Goal: Contribute content

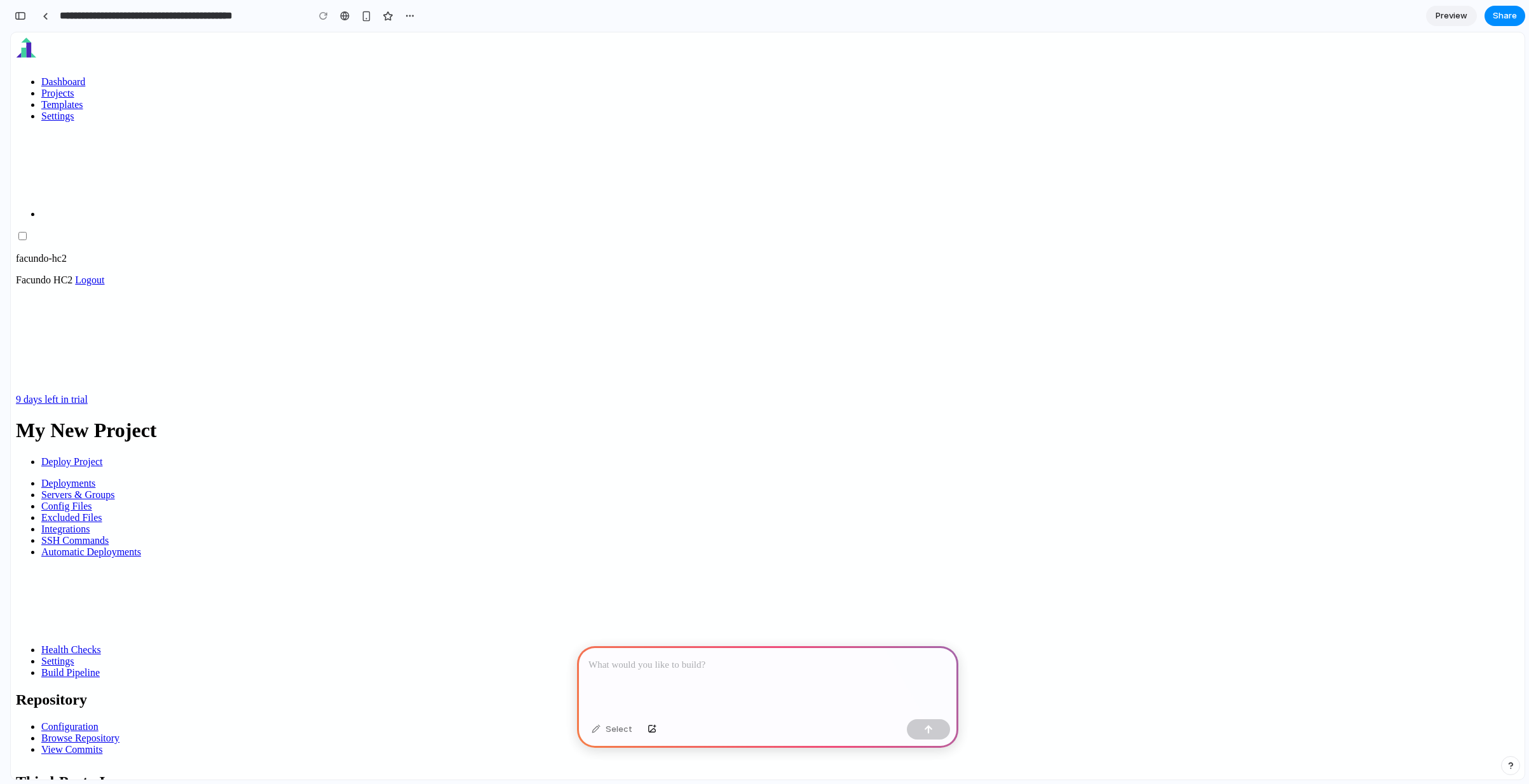
click at [666, 661] on p at bounding box center [767, 665] width 358 height 16
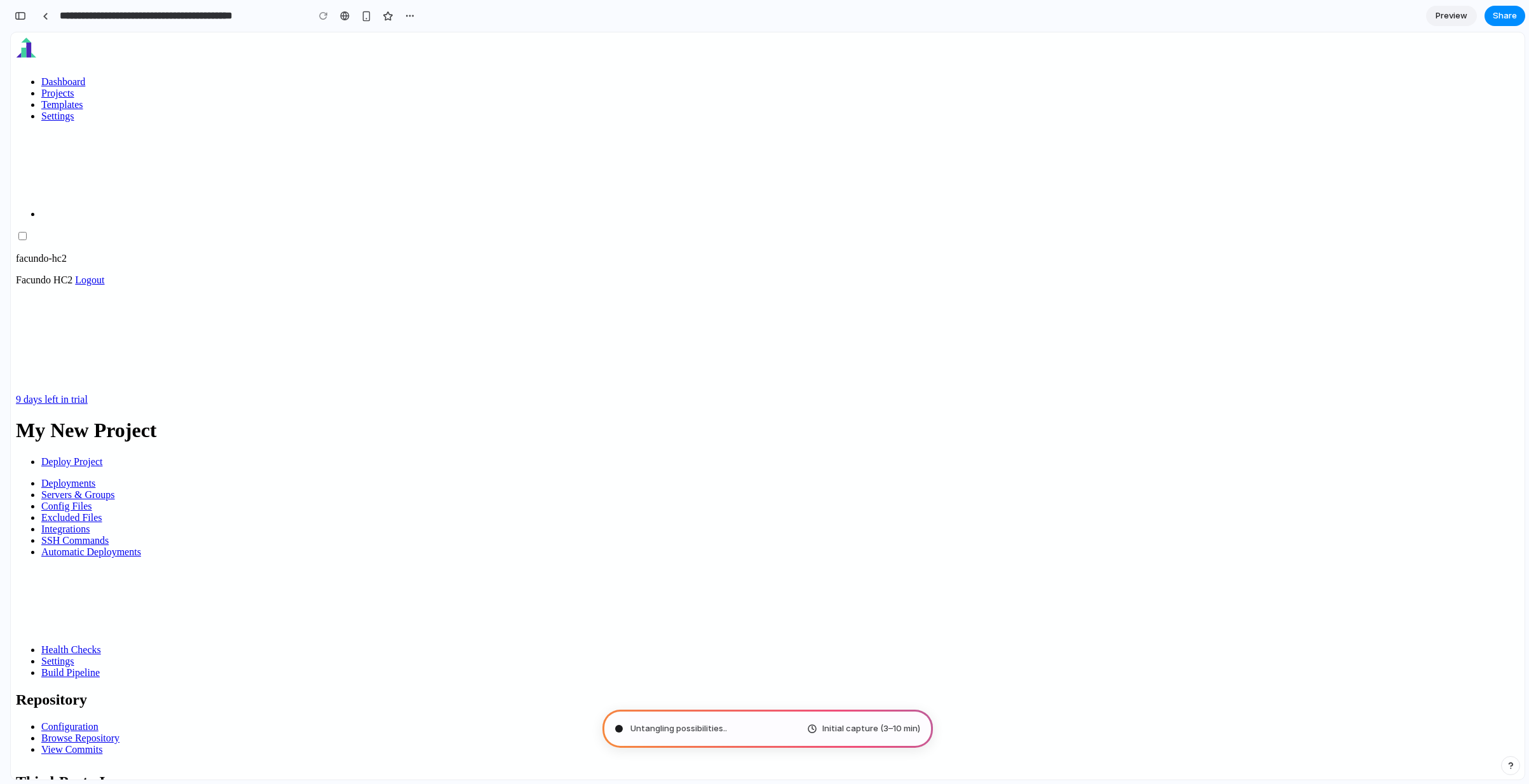
type input "**********"
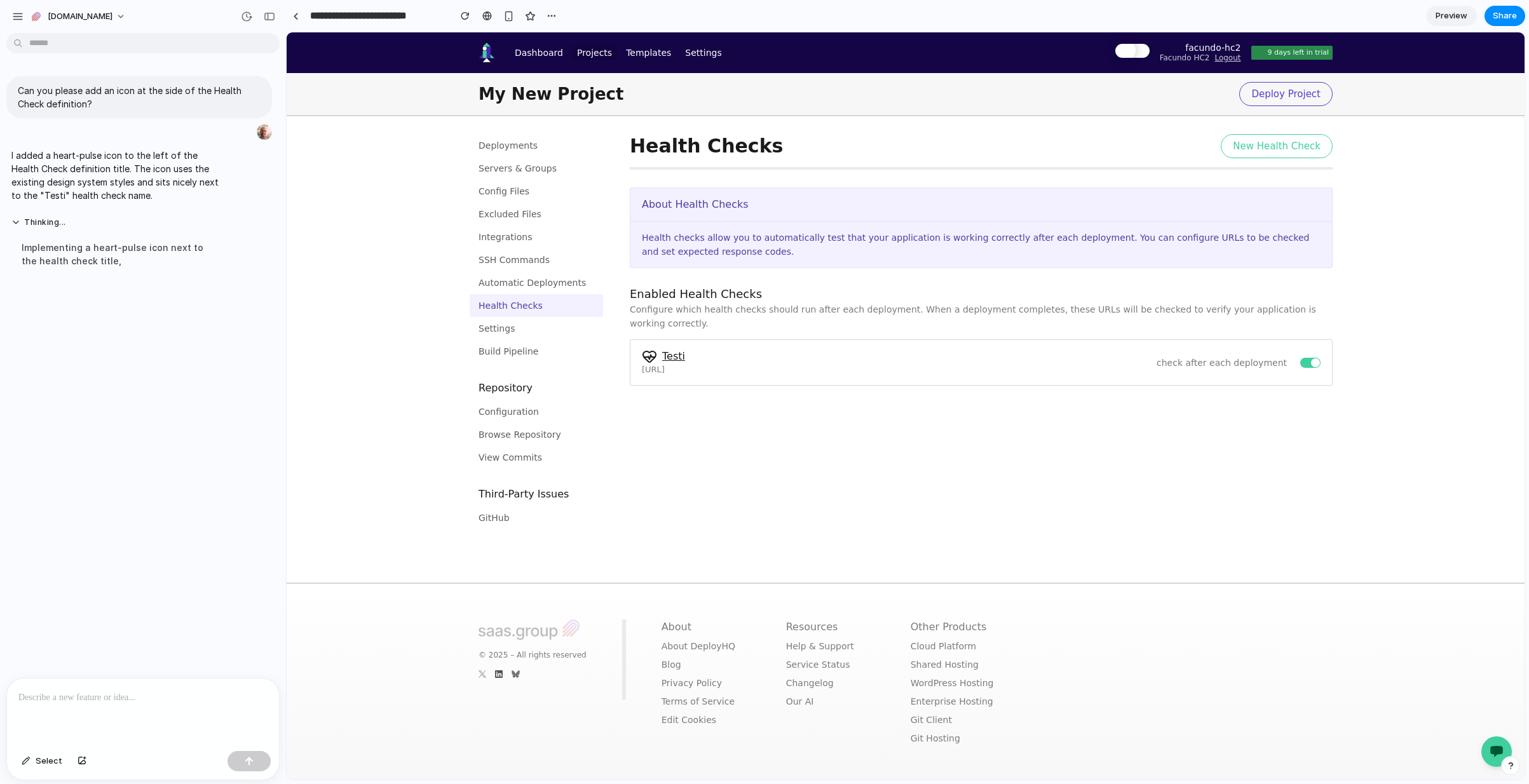
click at [669, 354] on link "Testi" at bounding box center [673, 356] width 23 height 12
click at [669, 355] on link "Testi" at bounding box center [673, 356] width 23 height 12
click at [667, 360] on link "Testi" at bounding box center [673, 356] width 23 height 12
click at [690, 396] on div "Enabled Health Checks Configure which health checks should run after each deplo…" at bounding box center [981, 344] width 703 height 118
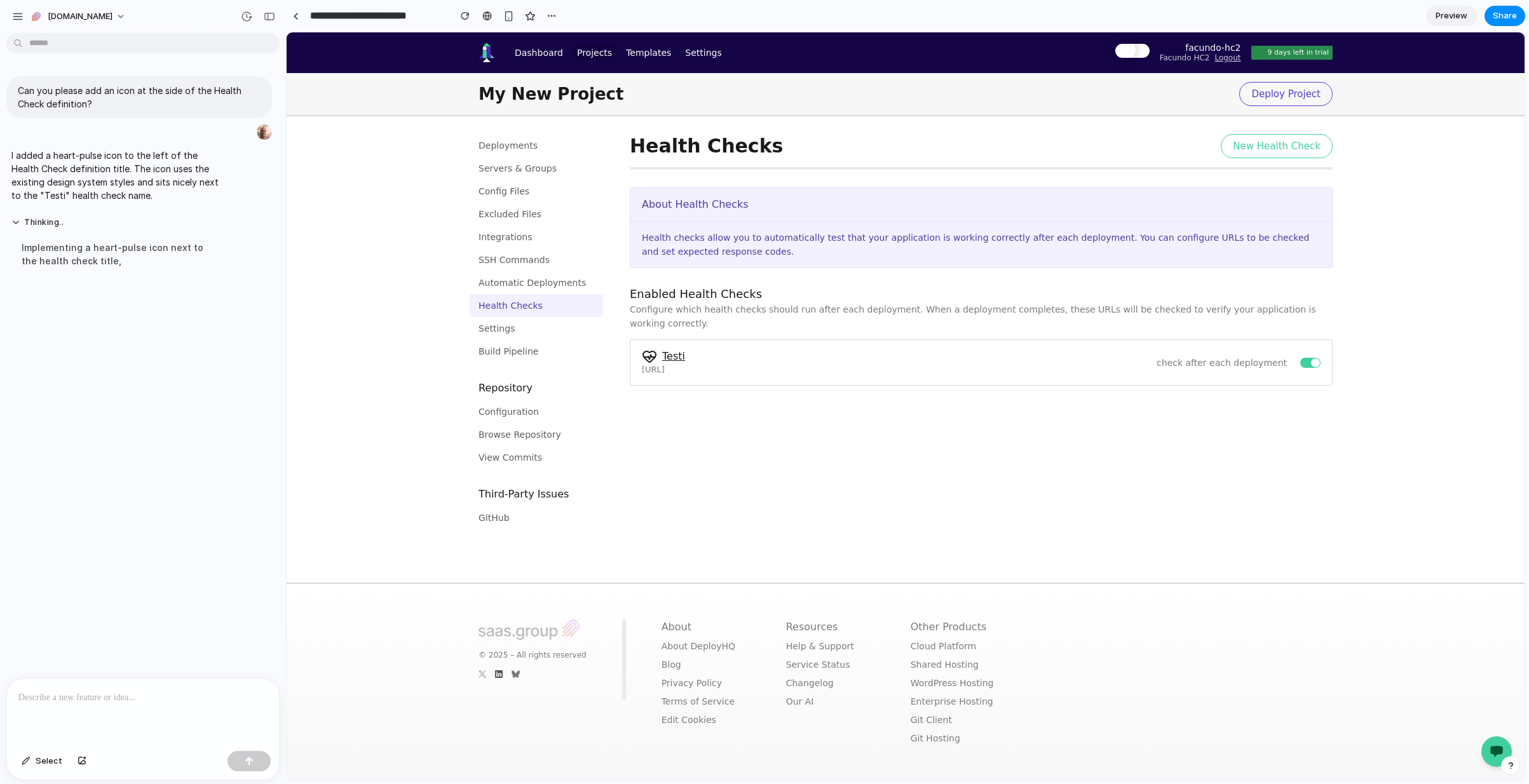
click at [665, 359] on link "Testi" at bounding box center [673, 356] width 23 height 12
